Goal: Check status: Check status

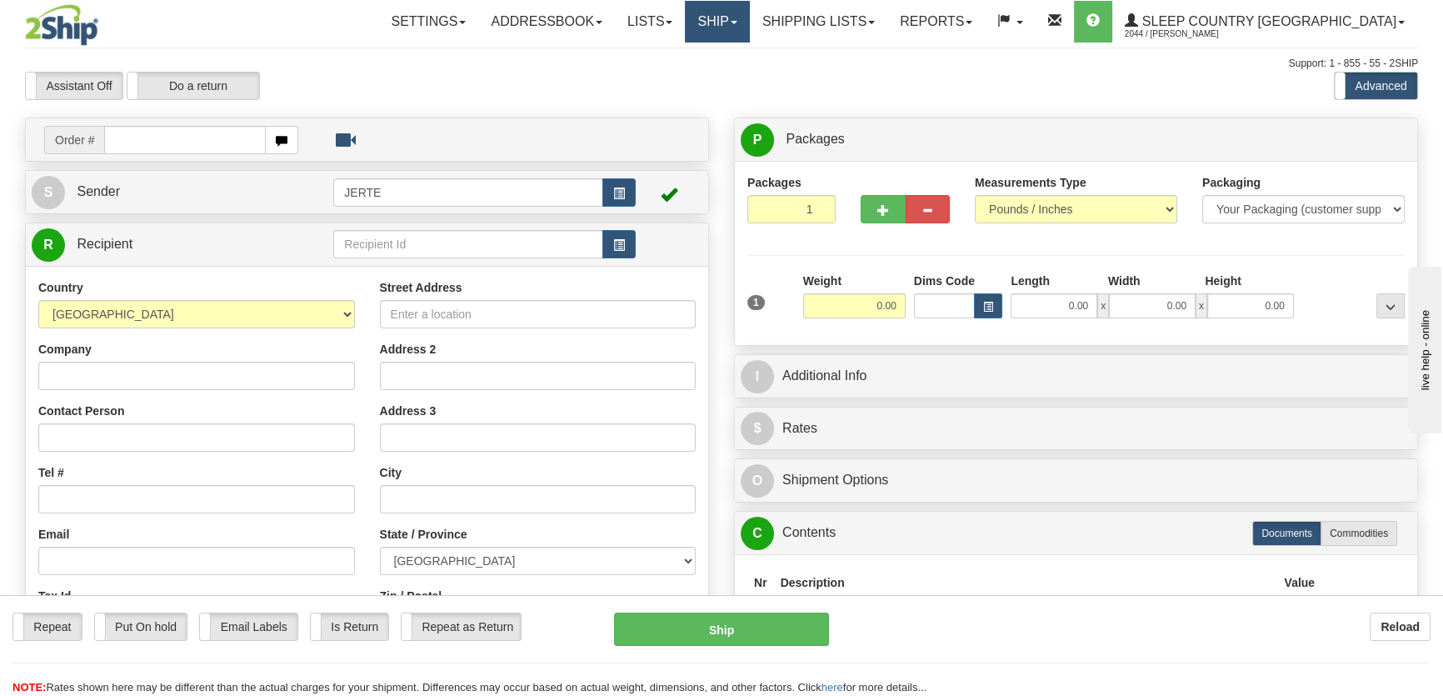
click at [749, 35] on link "Ship" at bounding box center [717, 22] width 64 height 42
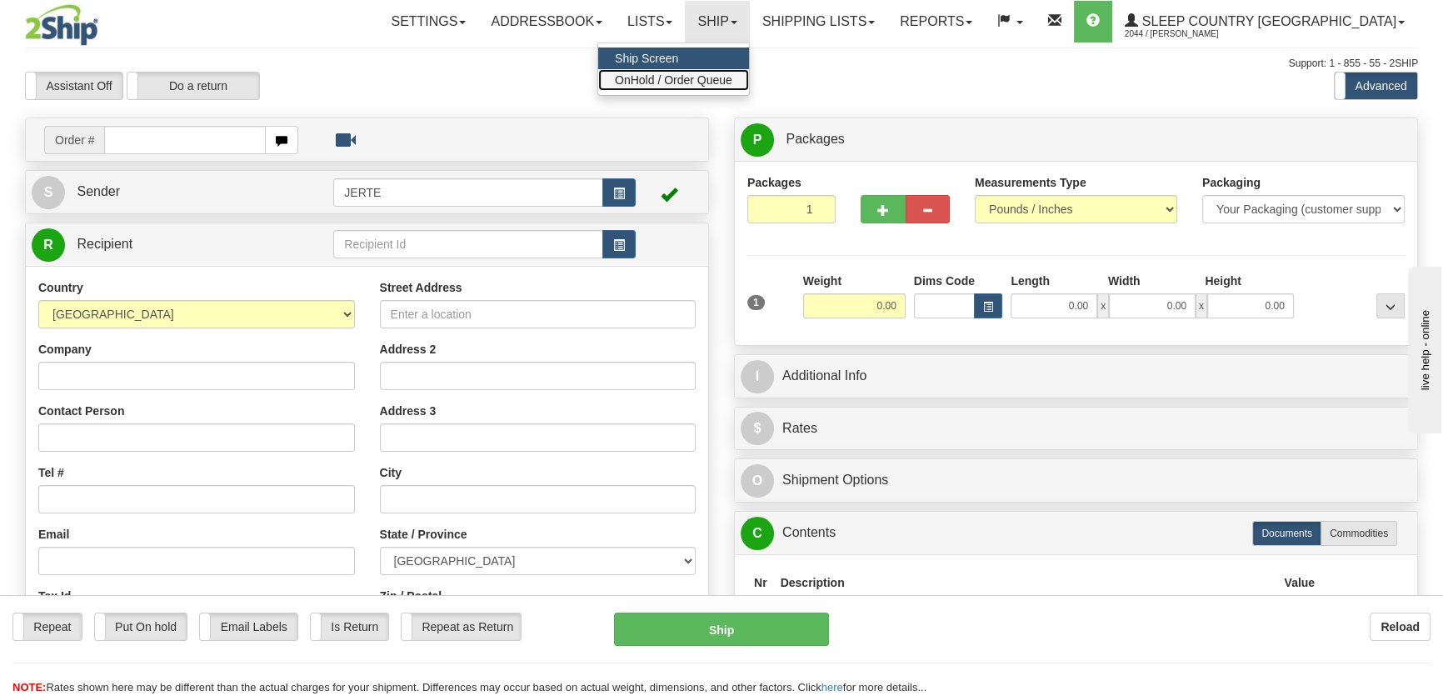
click at [732, 73] on span "OnHold / Order Queue" at bounding box center [673, 79] width 117 height 13
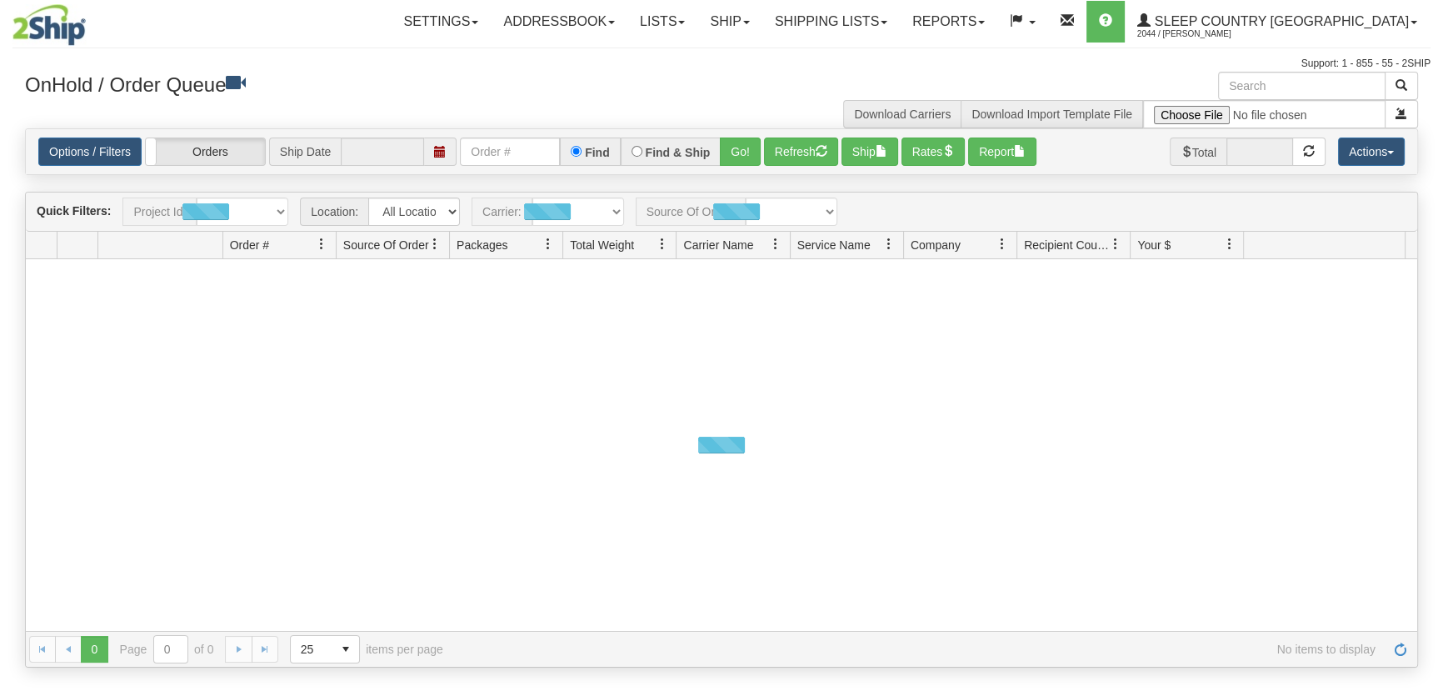
type input "[DATE]"
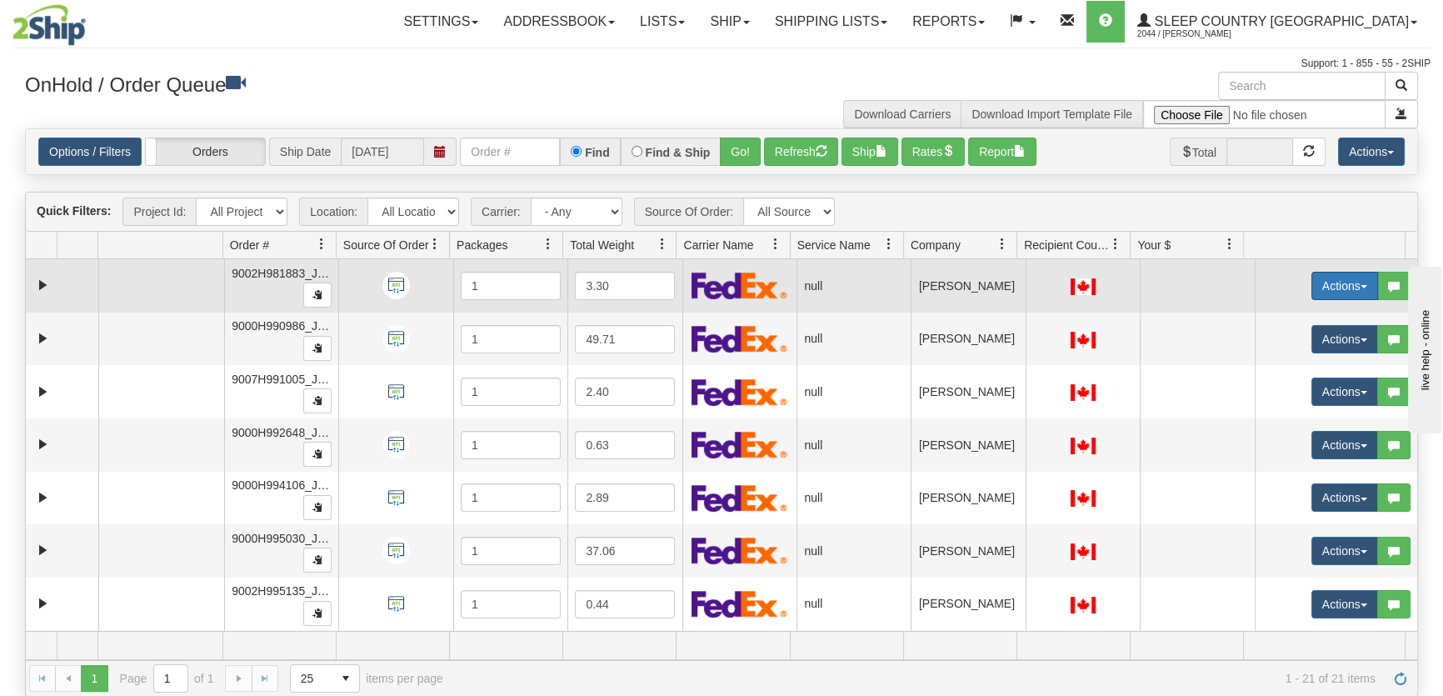
click at [1319, 282] on button "Actions" at bounding box center [1344, 286] width 67 height 28
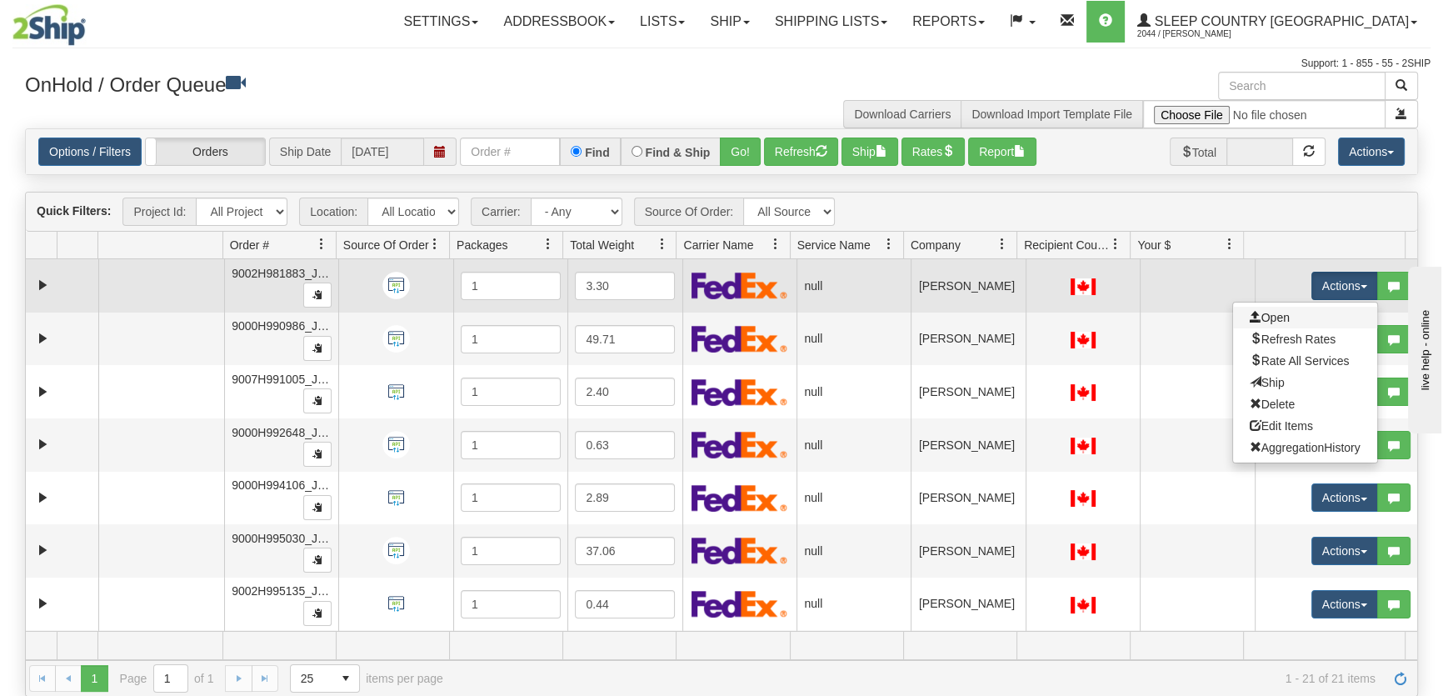
click at [1292, 312] on link "Open" at bounding box center [1305, 318] width 144 height 22
